Goal: Book appointment/travel/reservation

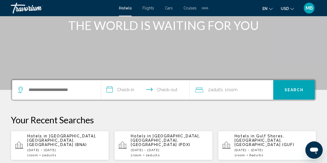
scroll to position [70, 0]
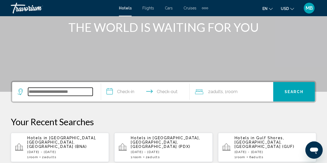
click at [35, 91] on input "Search widget" at bounding box center [60, 92] width 65 height 8
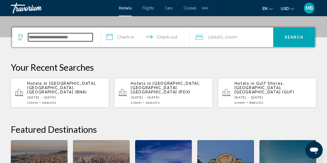
scroll to position [133, 0]
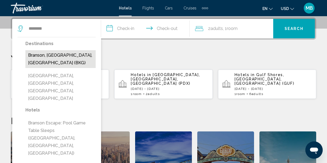
click at [57, 55] on button "Branson, [GEOGRAPHIC_DATA], [GEOGRAPHIC_DATA] (BKG)" at bounding box center [60, 59] width 70 height 18
type input "**********"
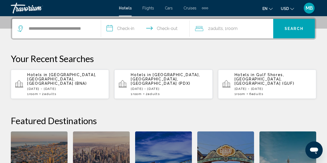
click at [126, 30] on input "**********" at bounding box center [146, 29] width 91 height 21
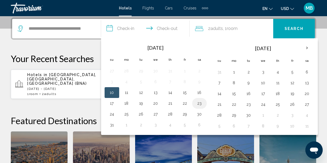
click at [197, 103] on button "23" at bounding box center [199, 104] width 9 height 8
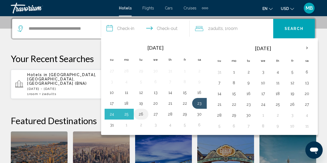
click at [140, 113] on button "26" at bounding box center [141, 114] width 9 height 8
type input "**********"
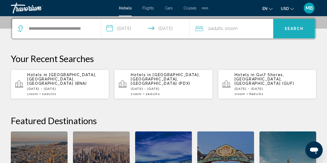
click at [289, 31] on span "Search" at bounding box center [293, 29] width 19 height 4
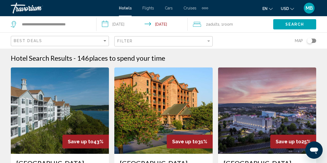
click at [212, 24] on span "Adults" at bounding box center [213, 24] width 11 height 4
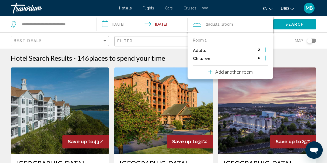
drag, startPoint x: 266, startPoint y: 48, endPoint x: 241, endPoint y: 41, distance: 26.3
click at [241, 41] on div "Room 1" at bounding box center [230, 40] width 75 height 4
click at [230, 38] on div "Room 1" at bounding box center [230, 40] width 75 height 4
click at [265, 50] on icon "Increment adults" at bounding box center [265, 50] width 5 height 6
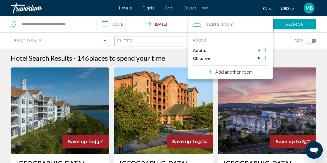
click at [265, 50] on icon "Increment adults" at bounding box center [265, 50] width 5 height 6
click at [288, 23] on span "Search" at bounding box center [294, 24] width 19 height 4
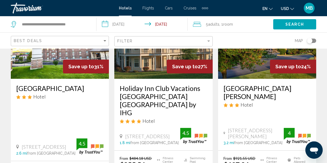
scroll to position [60, 0]
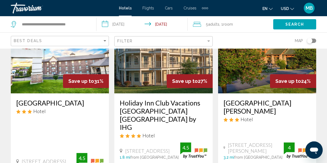
click at [149, 109] on h3 "Holiday Inn Club Vacations [GEOGRAPHIC_DATA] [GEOGRAPHIC_DATA] by IHG" at bounding box center [163, 115] width 87 height 32
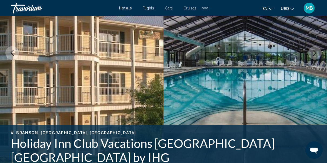
scroll to position [90, 0]
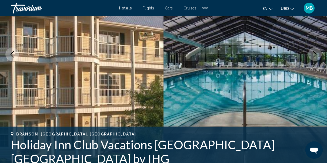
click at [314, 56] on icon "Next image" at bounding box center [315, 54] width 4 height 6
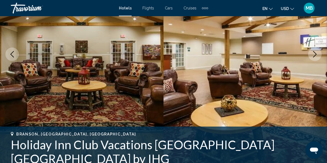
click at [314, 56] on icon "Next image" at bounding box center [315, 54] width 4 height 6
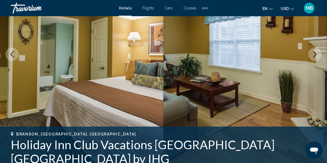
click at [314, 56] on icon "Next image" at bounding box center [315, 54] width 4 height 6
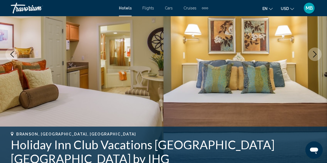
click at [314, 56] on icon "Next image" at bounding box center [315, 54] width 4 height 6
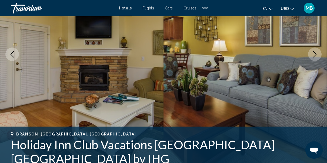
click at [314, 56] on icon "Next image" at bounding box center [315, 54] width 4 height 6
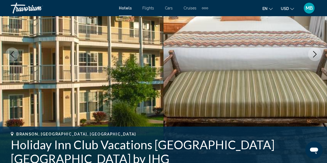
click at [314, 56] on icon "Next image" at bounding box center [315, 54] width 4 height 6
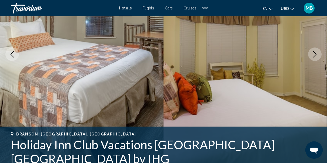
click at [314, 56] on icon "Next image" at bounding box center [315, 54] width 4 height 6
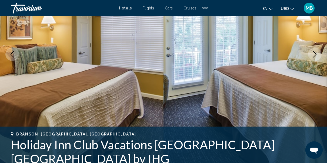
click at [314, 56] on icon "Next image" at bounding box center [315, 54] width 4 height 6
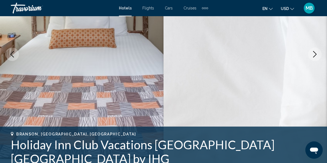
click at [314, 56] on icon "Next image" at bounding box center [315, 54] width 4 height 6
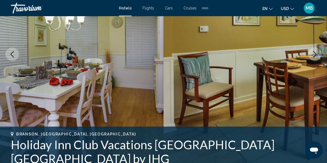
click at [314, 56] on icon "Next image" at bounding box center [315, 54] width 4 height 6
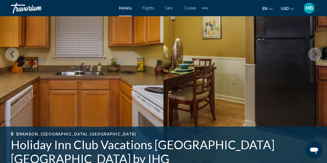
click at [314, 56] on icon "Next image" at bounding box center [315, 54] width 4 height 6
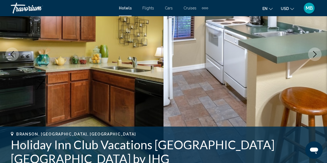
click at [314, 56] on icon "Next image" at bounding box center [315, 54] width 4 height 6
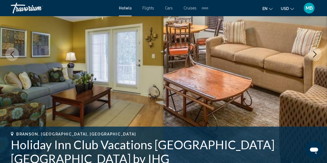
click at [314, 56] on icon "Next image" at bounding box center [315, 54] width 4 height 6
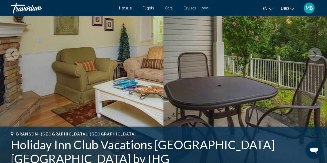
click at [314, 56] on icon "Next image" at bounding box center [315, 54] width 4 height 6
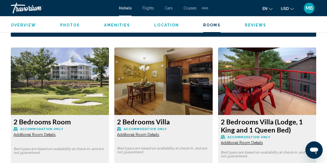
scroll to position [800, 0]
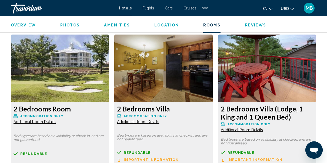
click at [109, 80] on img "Main content" at bounding box center [60, 69] width 98 height 68
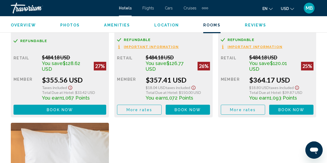
scroll to position [918, 0]
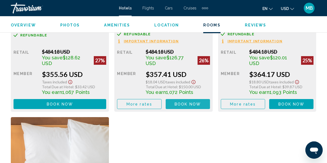
click at [176, 102] on span "Book now" at bounding box center [187, 104] width 26 height 4
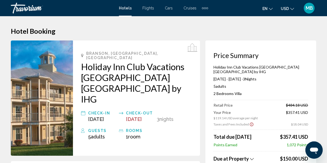
scroll to position [63, 0]
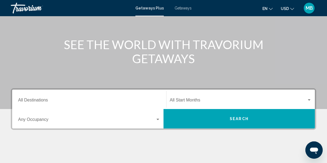
scroll to position [53, 0]
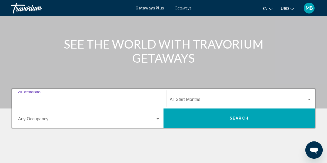
click at [36, 99] on input "Destination All Destinations" at bounding box center [89, 100] width 142 height 5
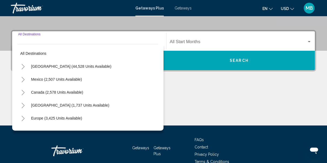
scroll to position [124, 0]
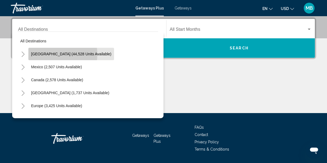
click at [42, 54] on span "United States (44,528 units available)" at bounding box center [71, 54] width 80 height 4
type input "**********"
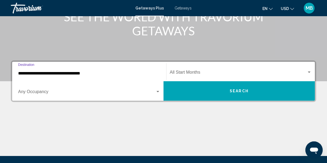
scroll to position [80, 0]
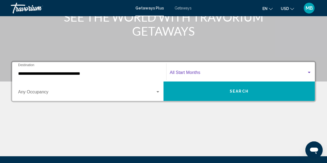
click at [185, 73] on span "Search widget" at bounding box center [238, 73] width 137 height 5
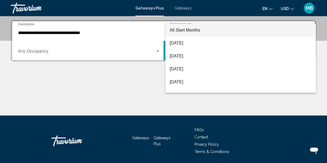
scroll to position [124, 0]
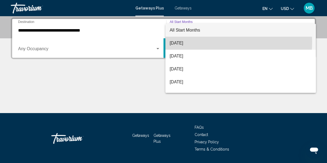
click at [185, 42] on span "August 2025" at bounding box center [241, 43] width 142 height 13
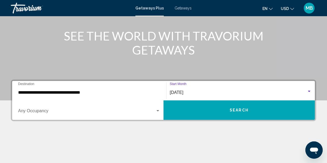
scroll to position [62, 0]
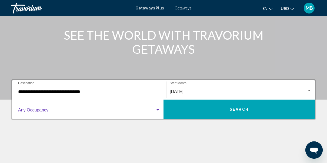
click at [158, 110] on div "Search widget" at bounding box center [157, 109] width 3 height 1
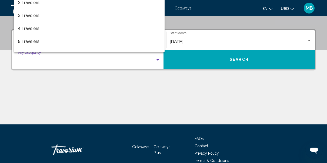
scroll to position [124, 0]
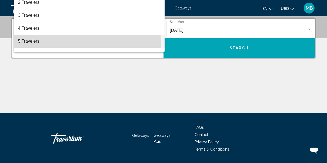
click at [25, 43] on span "5 Travelers" at bounding box center [89, 41] width 142 height 13
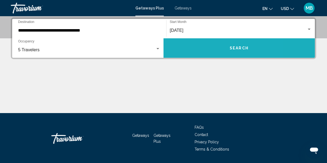
click at [196, 50] on button "Search" at bounding box center [238, 47] width 151 height 19
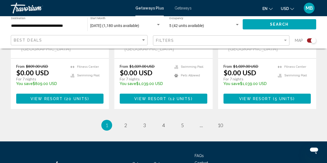
scroll to position [879, 0]
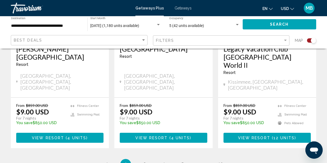
scroll to position [876, 0]
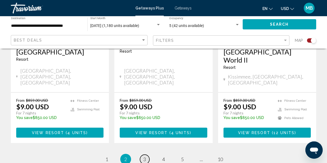
click at [143, 156] on span "3" at bounding box center [144, 159] width 3 height 6
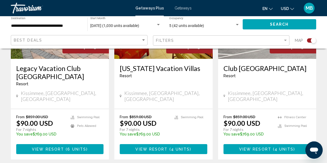
scroll to position [900, 0]
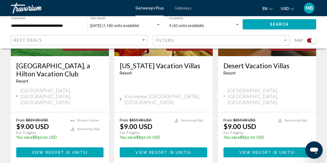
scroll to position [900, 0]
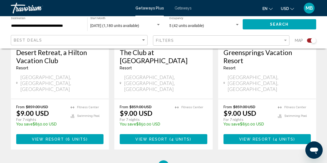
scroll to position [897, 0]
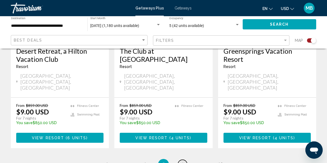
click at [182, 161] on span "6" at bounding box center [182, 164] width 3 height 6
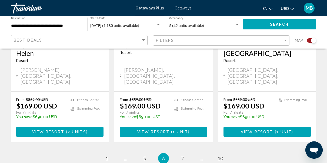
scroll to position [908, 0]
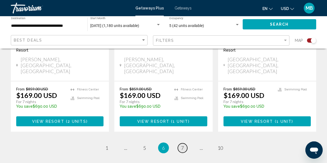
click at [182, 145] on span "7" at bounding box center [182, 148] width 3 height 6
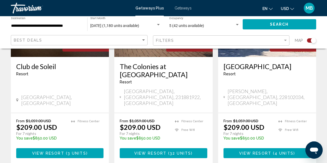
scroll to position [874, 0]
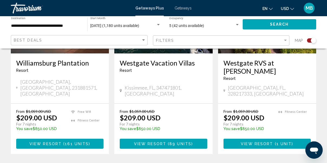
scroll to position [883, 0]
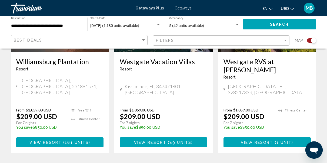
drag, startPoint x: 329, startPoint y: 25, endPoint x: 7, endPoint y: 2, distance: 322.4
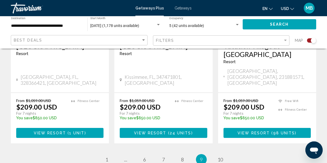
scroll to position [887, 0]
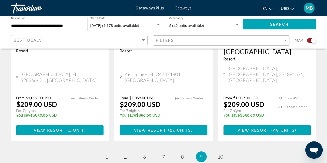
drag, startPoint x: 327, startPoint y: 23, endPoint x: 12, endPoint y: 4, distance: 316.0
click at [222, 154] on span "10" at bounding box center [219, 157] width 5 height 6
